Goal: Task Accomplishment & Management: Use online tool/utility

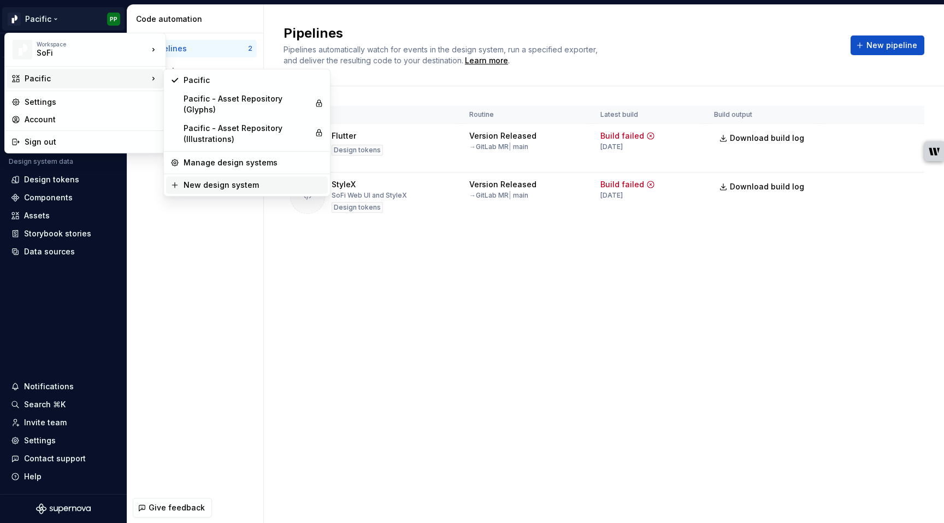
click at [175, 185] on icon at bounding box center [174, 184] width 5 height 5
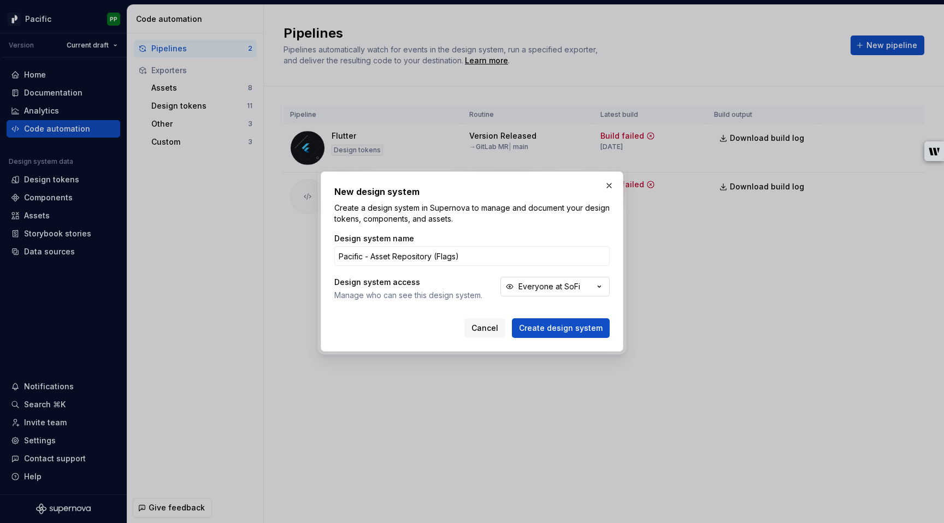
type input "Pacific - Asset Repository (Flags)"
click at [600, 292] on button "Everyone at SoFi" at bounding box center [554, 287] width 109 height 20
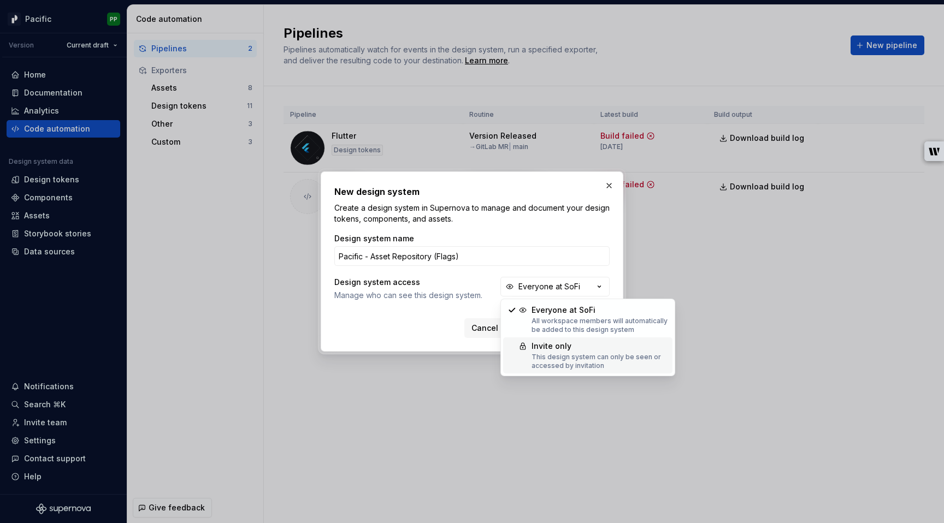
click at [596, 353] on div "This design system can only be seen or accessed by invitation" at bounding box center [599, 361] width 137 height 17
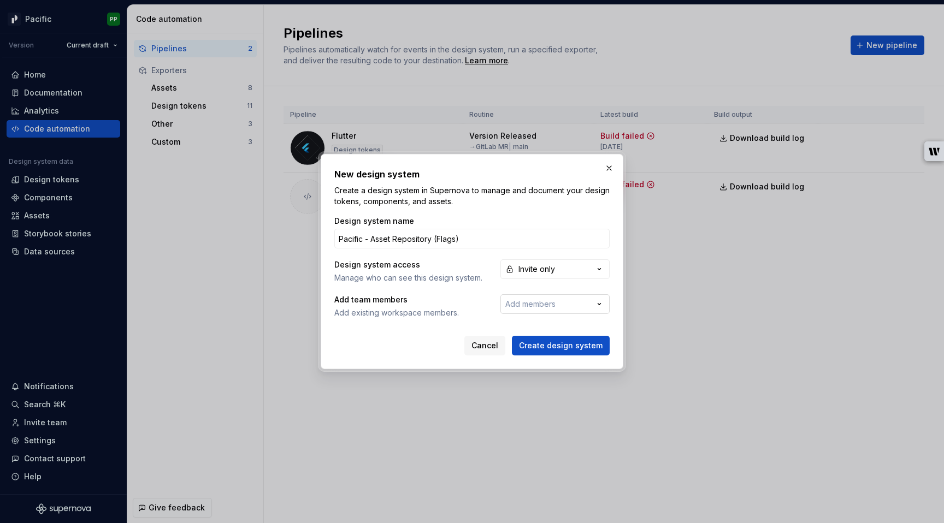
click at [602, 303] on icon "button" at bounding box center [599, 304] width 11 height 11
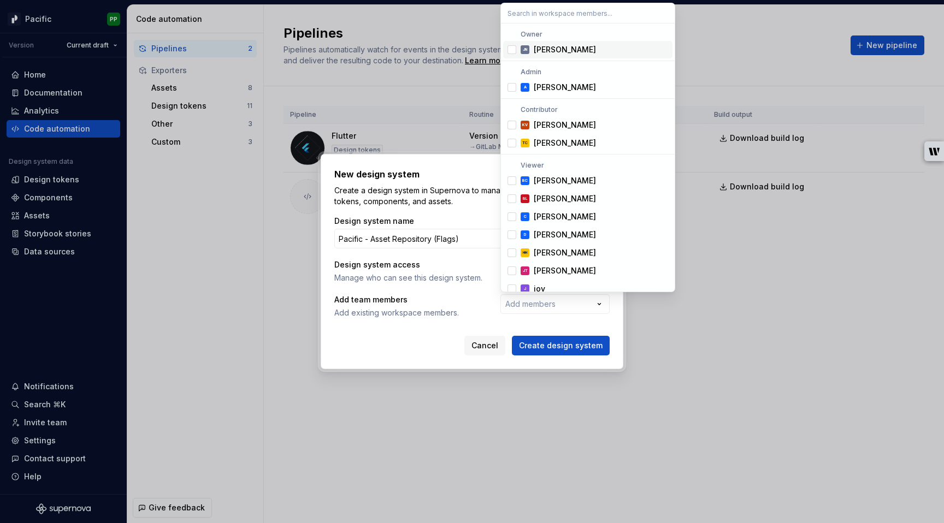
click at [510, 49] on div "Suggestions" at bounding box center [511, 49] width 9 height 9
click at [513, 89] on div "Suggestions" at bounding box center [511, 87] width 9 height 9
click at [512, 145] on div "Suggestions" at bounding box center [511, 143] width 9 height 9
click at [512, 84] on div "Suggestions" at bounding box center [511, 87] width 9 height 9
click at [513, 145] on div "Suggestions" at bounding box center [511, 143] width 9 height 9
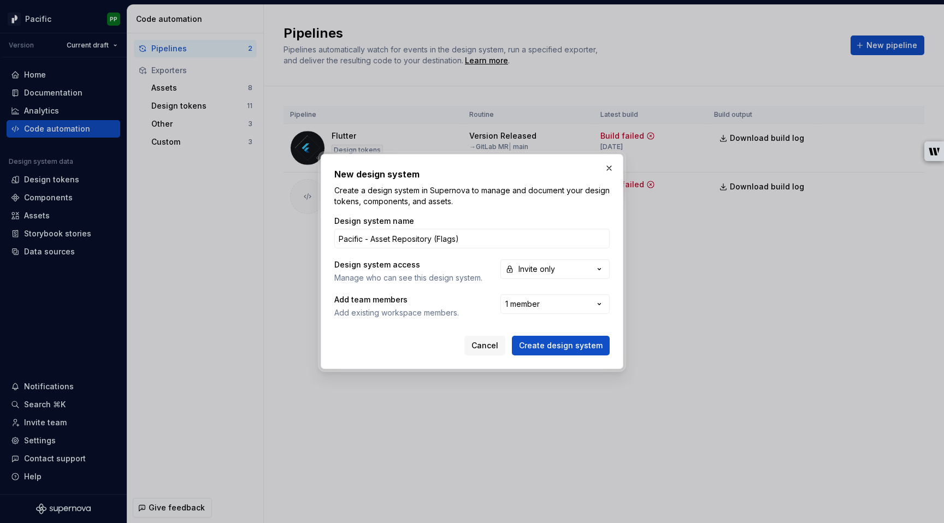
click at [485, 327] on div "New design system Create a design system in Supernova to manage and document yo…" at bounding box center [472, 261] width 944 height 523
click at [555, 345] on span "Create design system" at bounding box center [561, 345] width 84 height 11
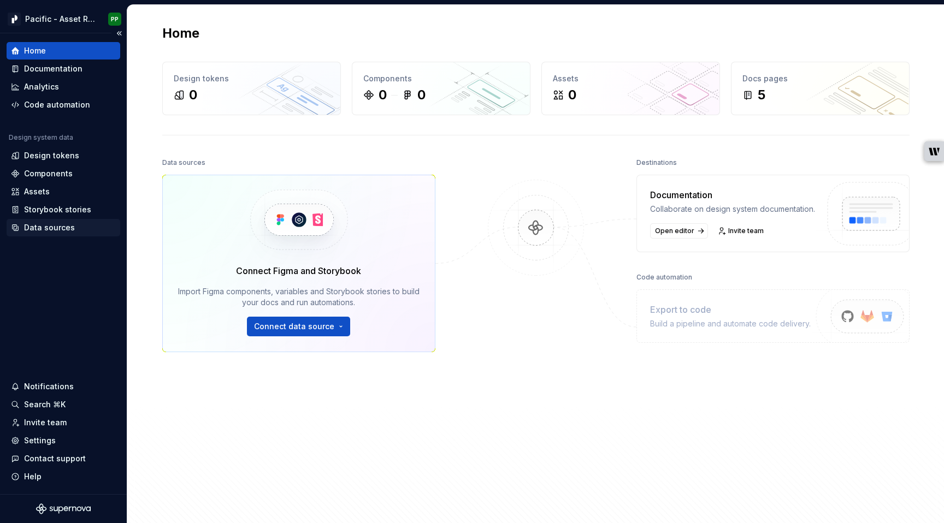
click at [58, 229] on div "Data sources" at bounding box center [49, 227] width 51 height 11
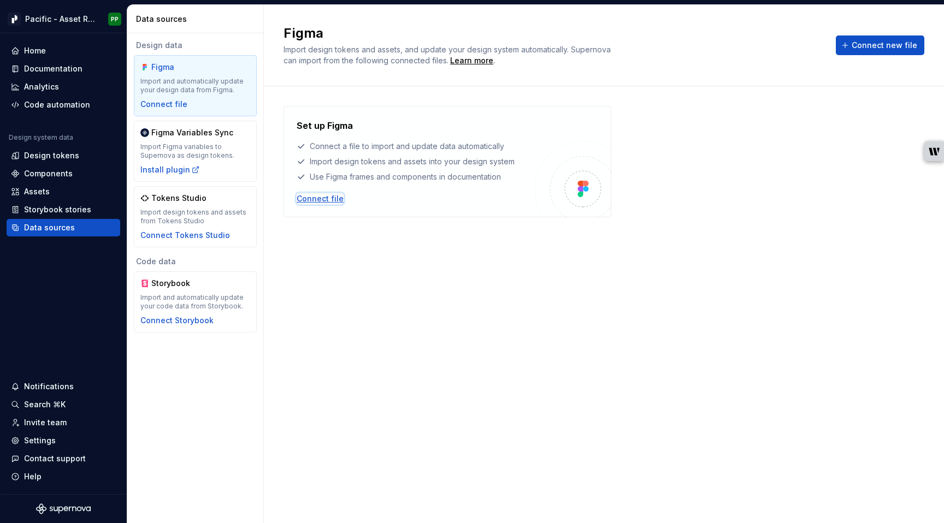
click at [323, 197] on div "Connect file" at bounding box center [320, 198] width 47 height 11
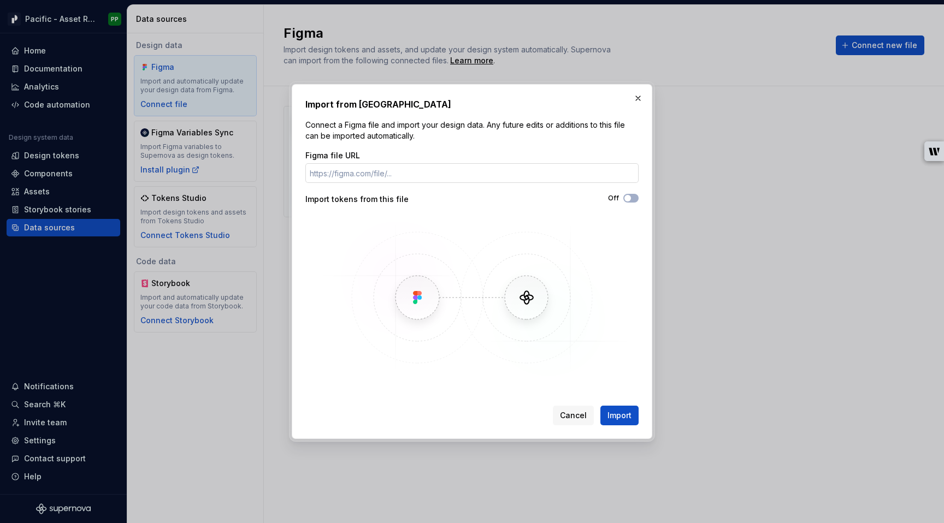
click at [405, 173] on input "Figma file URL" at bounding box center [471, 173] width 333 height 20
type input "[URL][DOMAIN_NAME]"
click at [620, 414] on span "Import" at bounding box center [619, 415] width 24 height 11
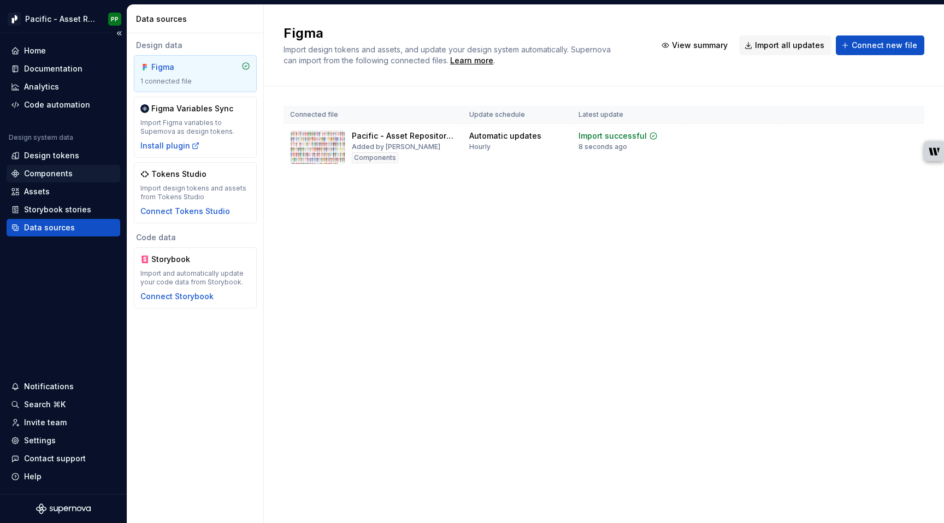
click at [51, 171] on div "Components" at bounding box center [48, 173] width 49 height 11
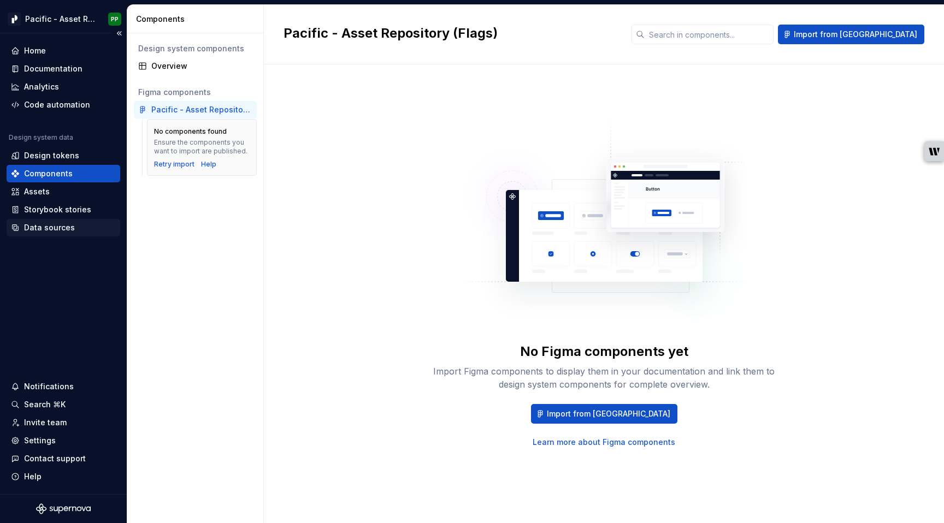
click at [49, 229] on div "Data sources" at bounding box center [49, 227] width 51 height 11
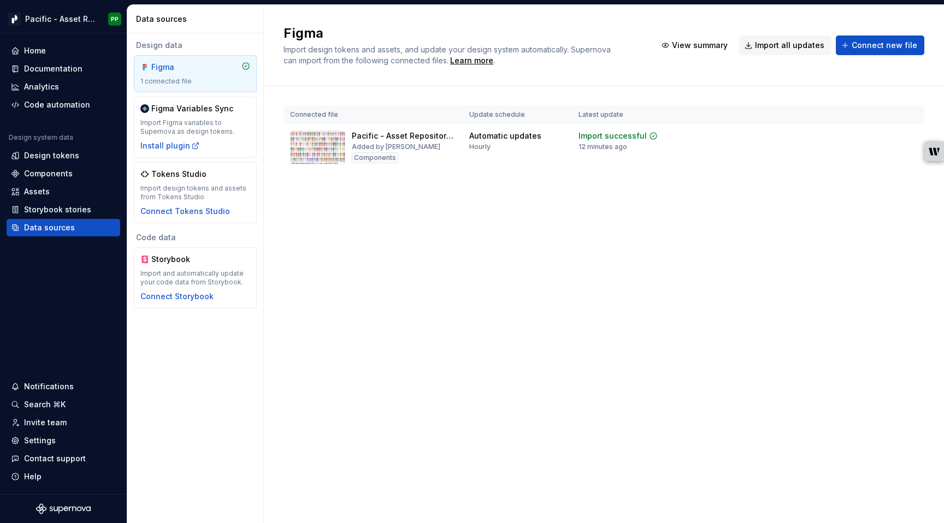
click at [387, 255] on div "Figma Import design tokens and assets, and update your design system automatica…" at bounding box center [604, 264] width 680 height 518
click at [860, 151] on div "Import updates" at bounding box center [868, 153] width 50 height 9
click at [405, 262] on div "Figma Import design tokens and assets, and update your design system automatica…" at bounding box center [604, 264] width 680 height 518
click at [53, 172] on div "Components" at bounding box center [48, 173] width 49 height 11
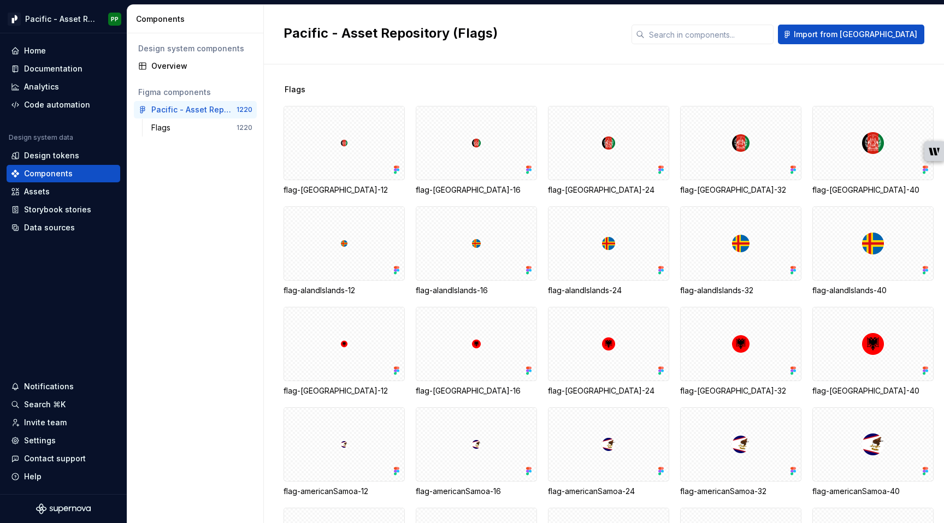
click at [181, 342] on div "Design system components Overview Figma components Pacific - Asset Repository (…" at bounding box center [195, 278] width 136 height 490
